Goal: Information Seeking & Learning: Find specific fact

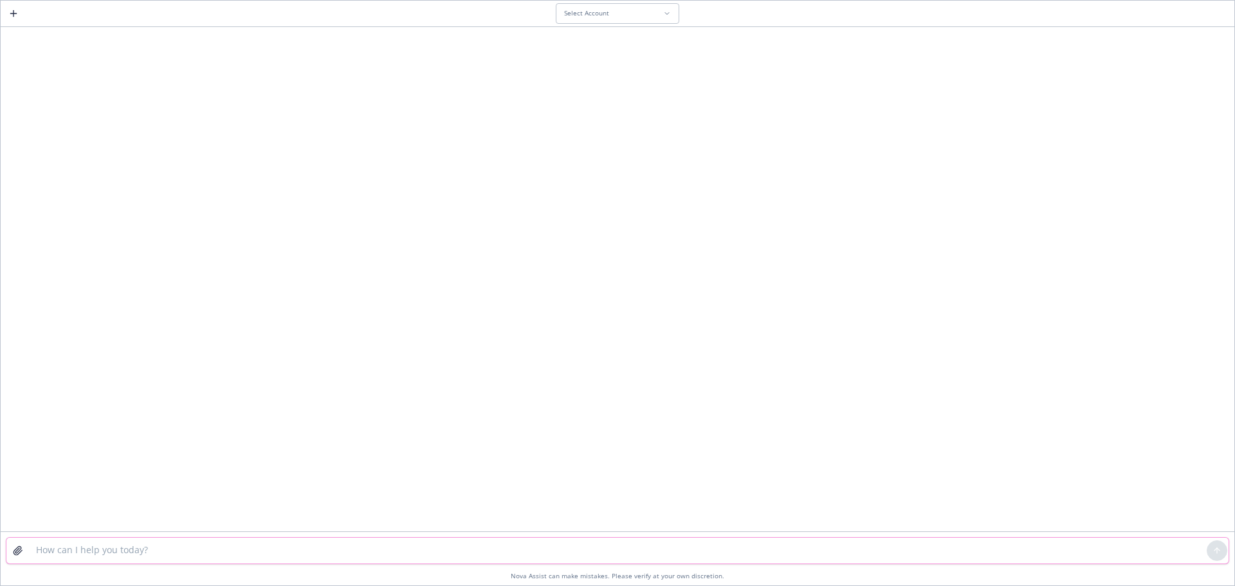
click at [114, 552] on textarea at bounding box center [617, 551] width 1178 height 26
type textarea "what is ebitda"
click at [608, 16] on div "Select Account" at bounding box center [613, 13] width 99 height 8
click at [581, 70] on span "No Account" at bounding box center [585, 73] width 43 height 11
click at [394, 551] on textarea "what is ebitda" at bounding box center [617, 551] width 1178 height 26
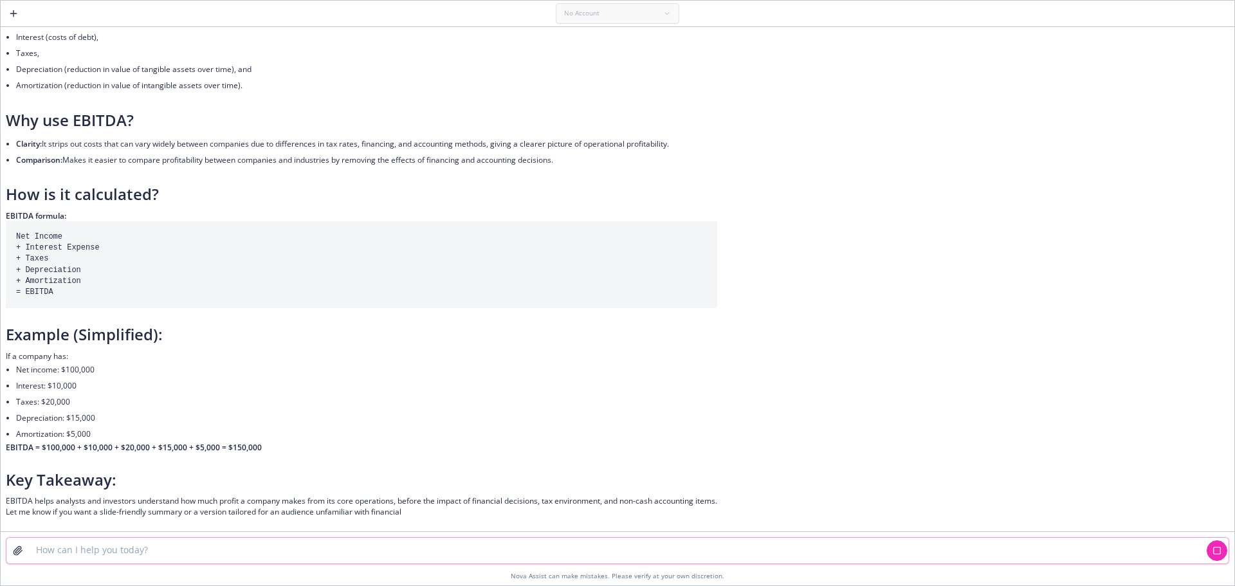
scroll to position [113, 0]
click at [733, 291] on div "EBITDA stands for Earnings Before Interest, Taxes, Depreciation, and Amortizati…" at bounding box center [617, 240] width 1223 height 573
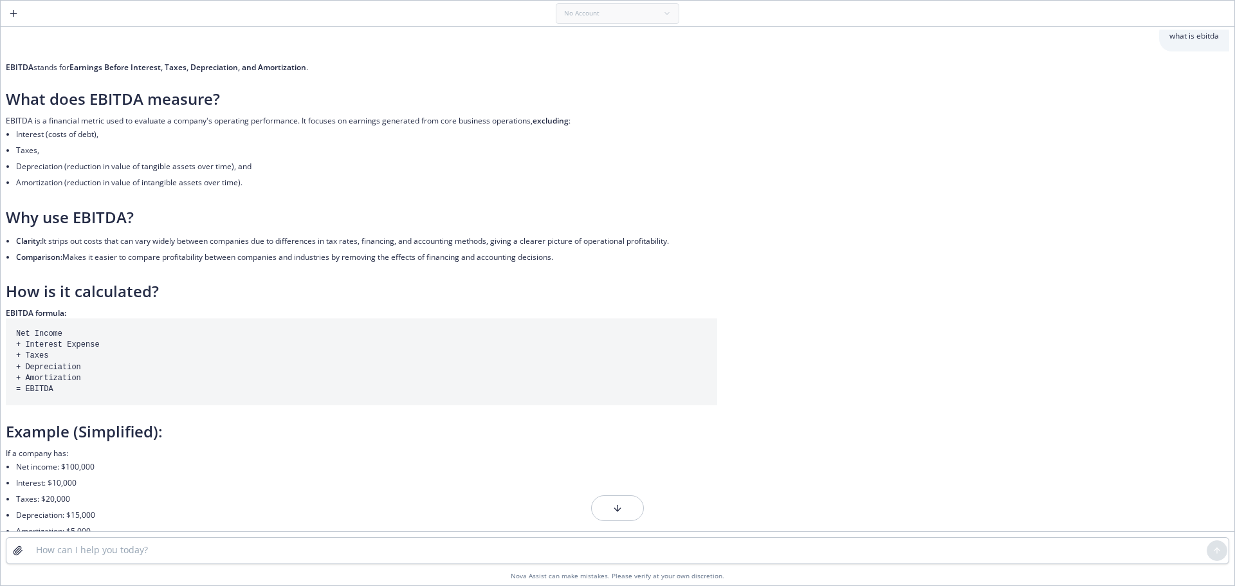
scroll to position [0, 0]
